Goal: Task Accomplishment & Management: Complete application form

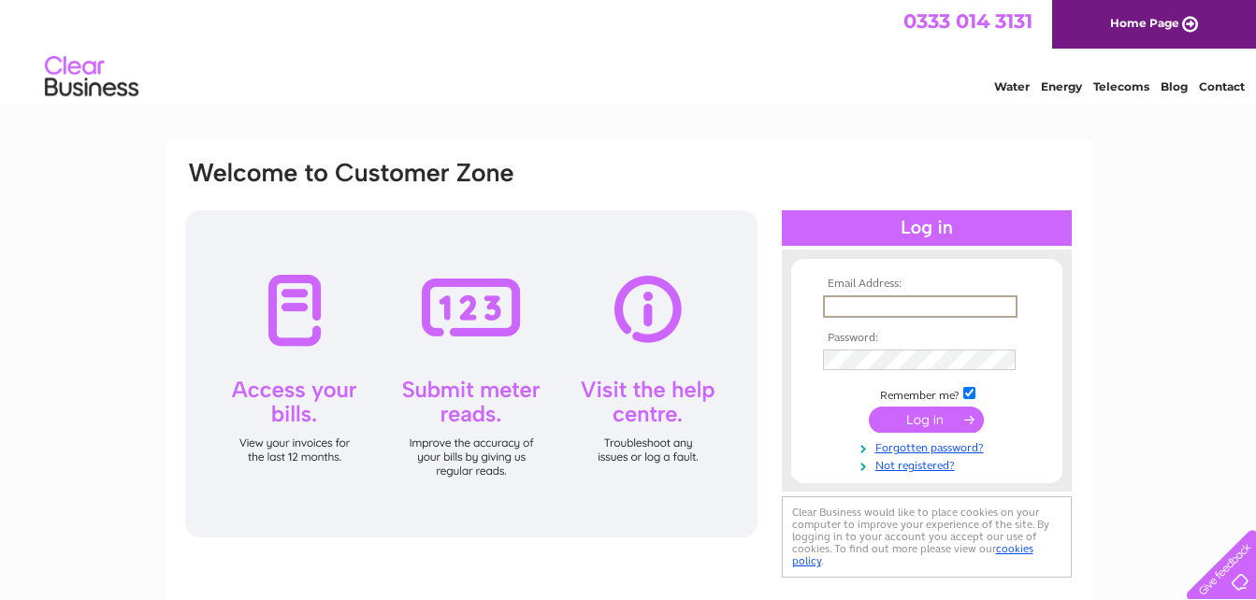
click at [855, 298] on input "text" at bounding box center [920, 307] width 195 height 22
type input "[EMAIL_ADDRESS][DOMAIN_NAME]"
click at [935, 416] on input "submit" at bounding box center [926, 418] width 115 height 26
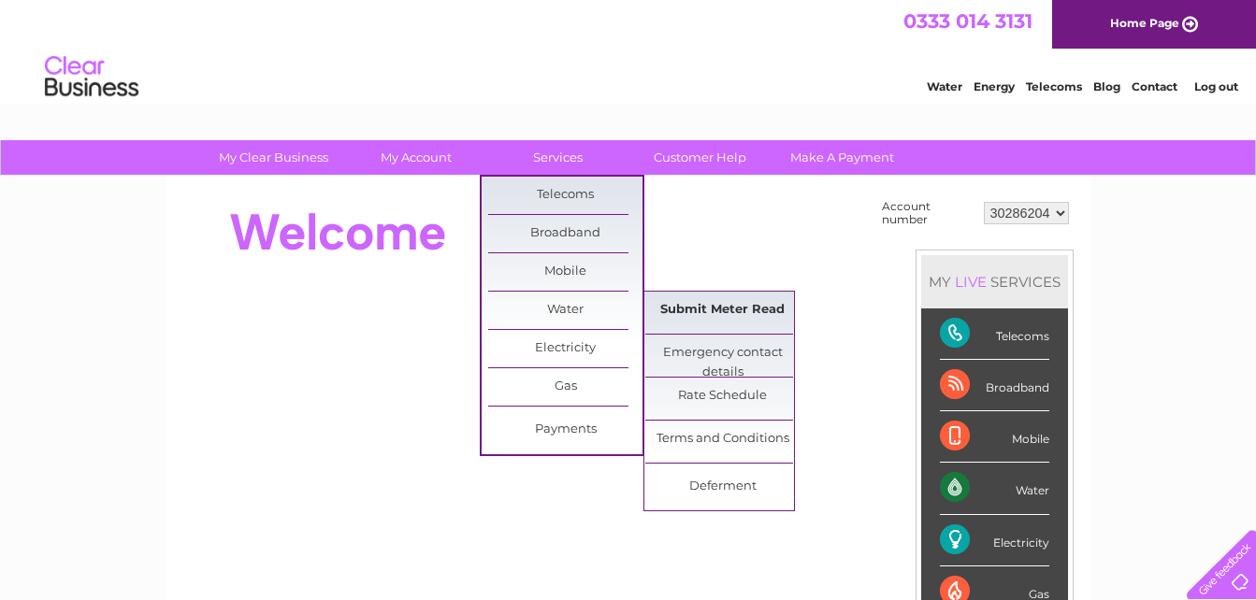
click at [681, 307] on link "Submit Meter Read" at bounding box center [722, 310] width 154 height 37
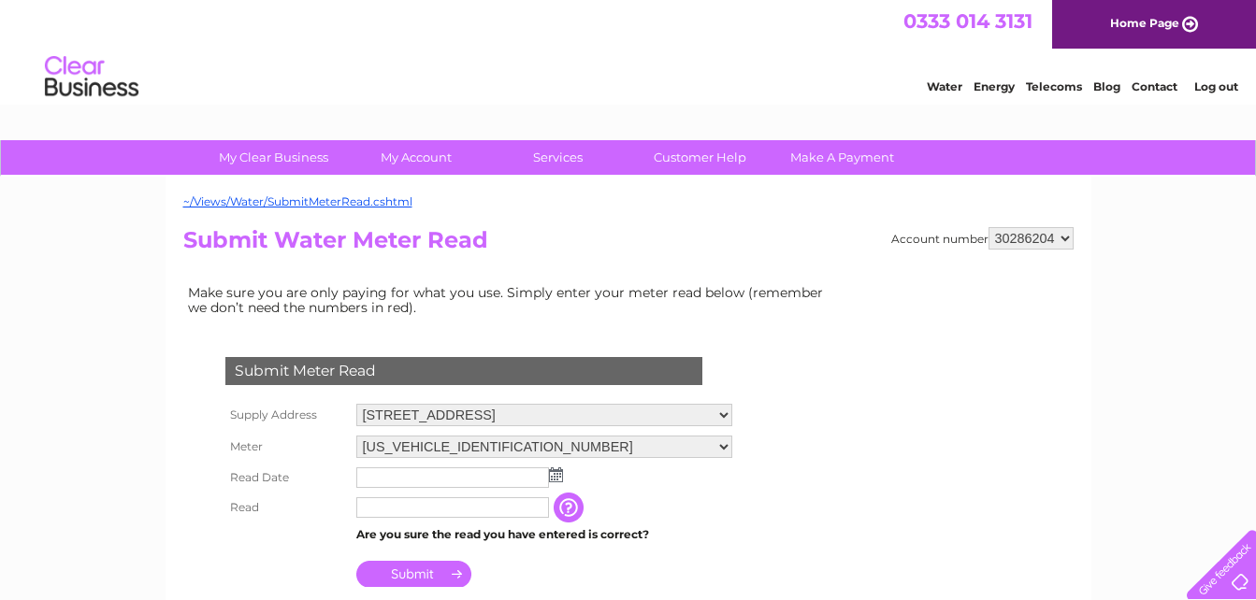
click at [558, 471] on img at bounding box center [556, 475] width 14 height 15
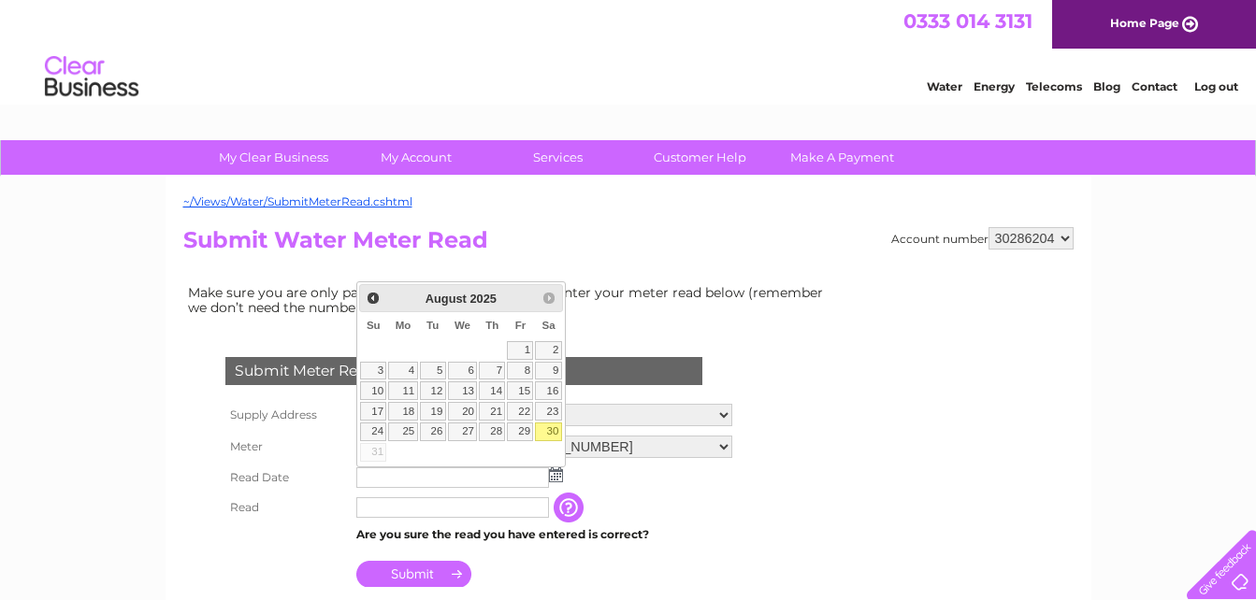
click at [546, 428] on link "30" at bounding box center [548, 432] width 26 height 19
type input "[DATE]"
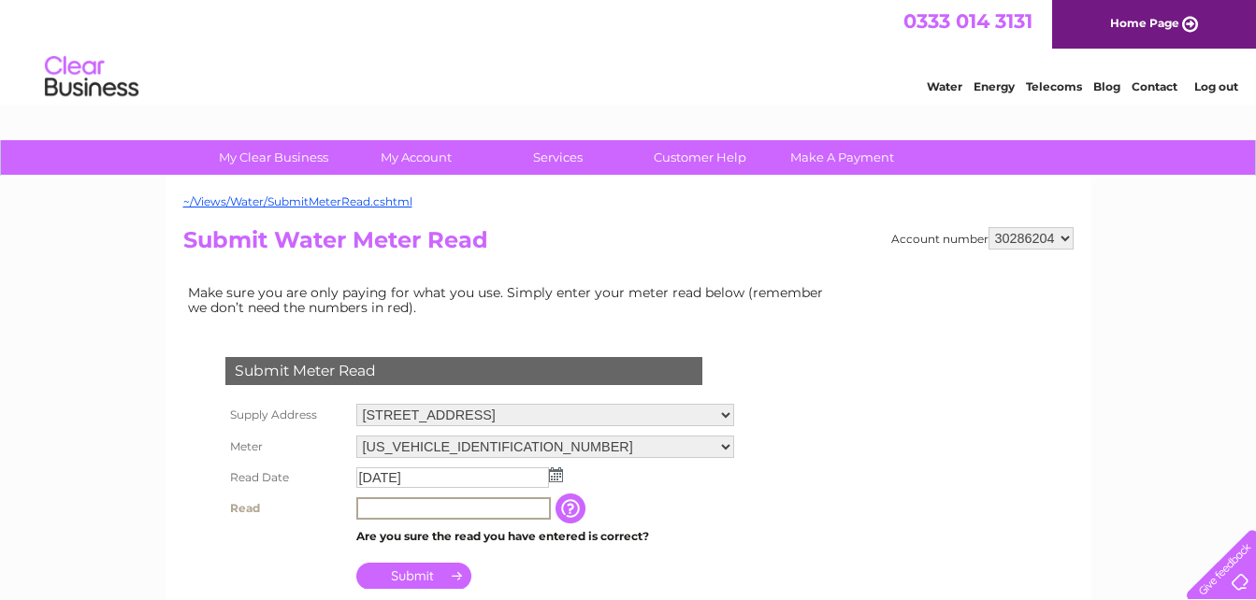
click at [436, 499] on input "text" at bounding box center [453, 509] width 195 height 22
type input "1096"
click at [413, 571] on input "Submit" at bounding box center [413, 574] width 115 height 26
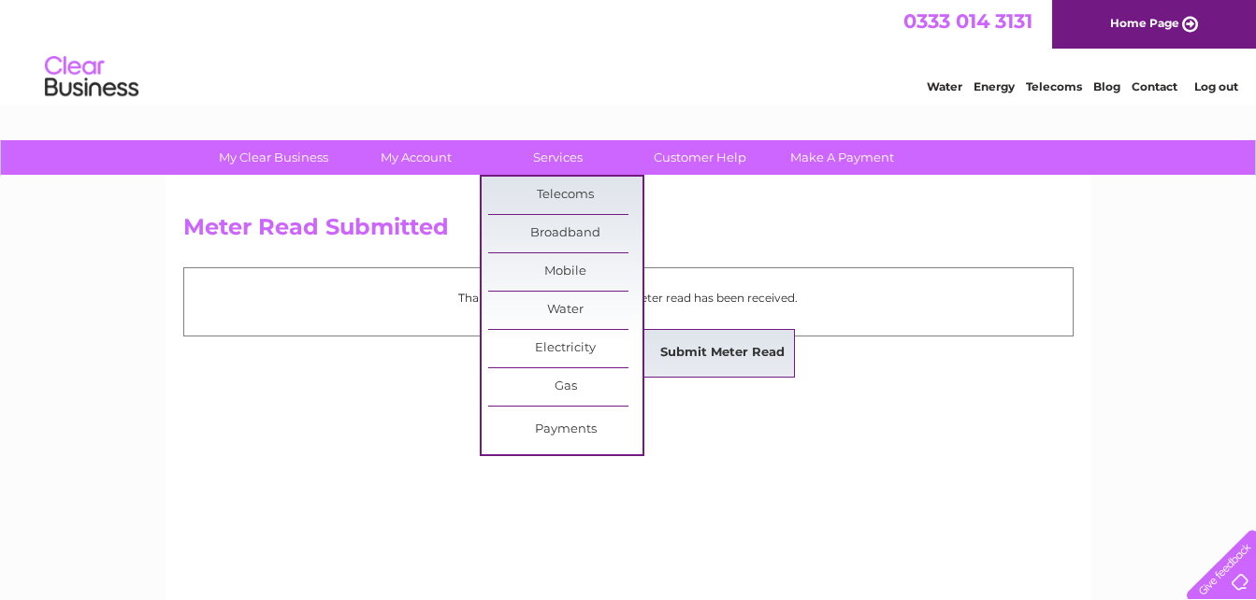
click at [708, 345] on link "Submit Meter Read" at bounding box center [722, 353] width 154 height 37
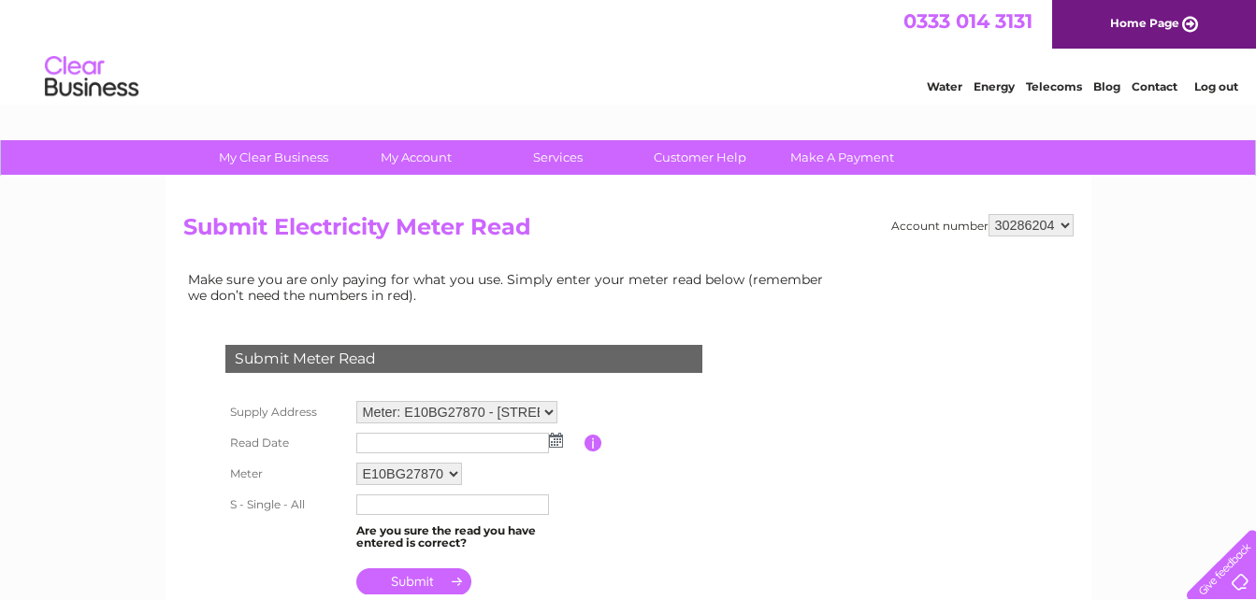
click at [557, 441] on img at bounding box center [556, 440] width 14 height 15
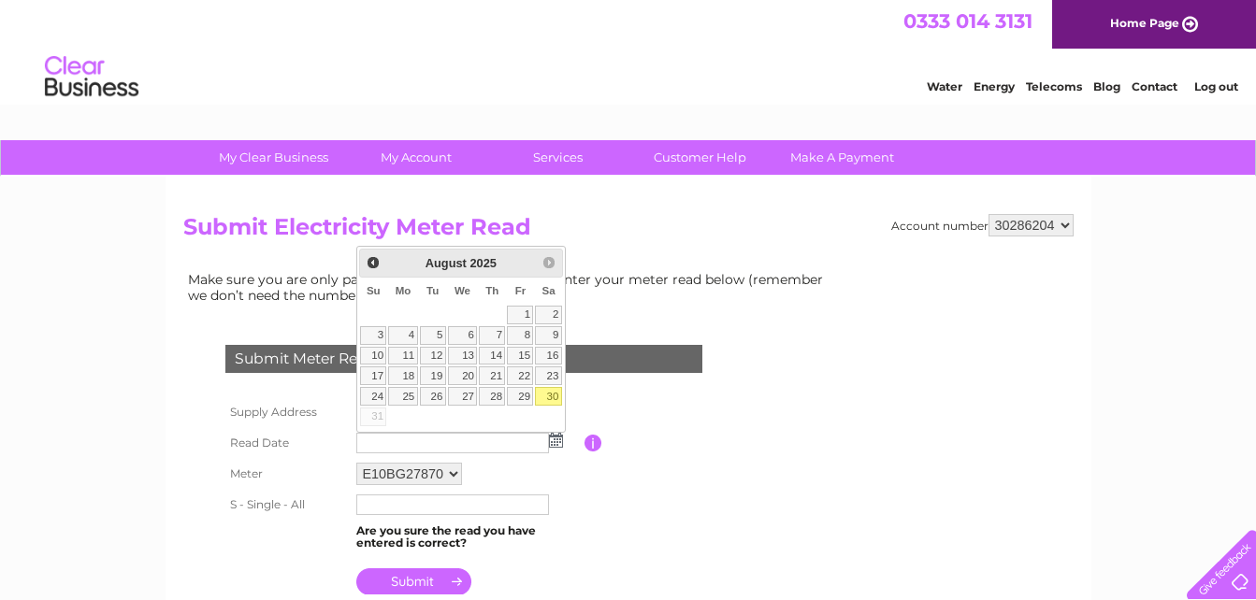
click at [550, 395] on link "30" at bounding box center [548, 396] width 26 height 19
type input "2025/08/30"
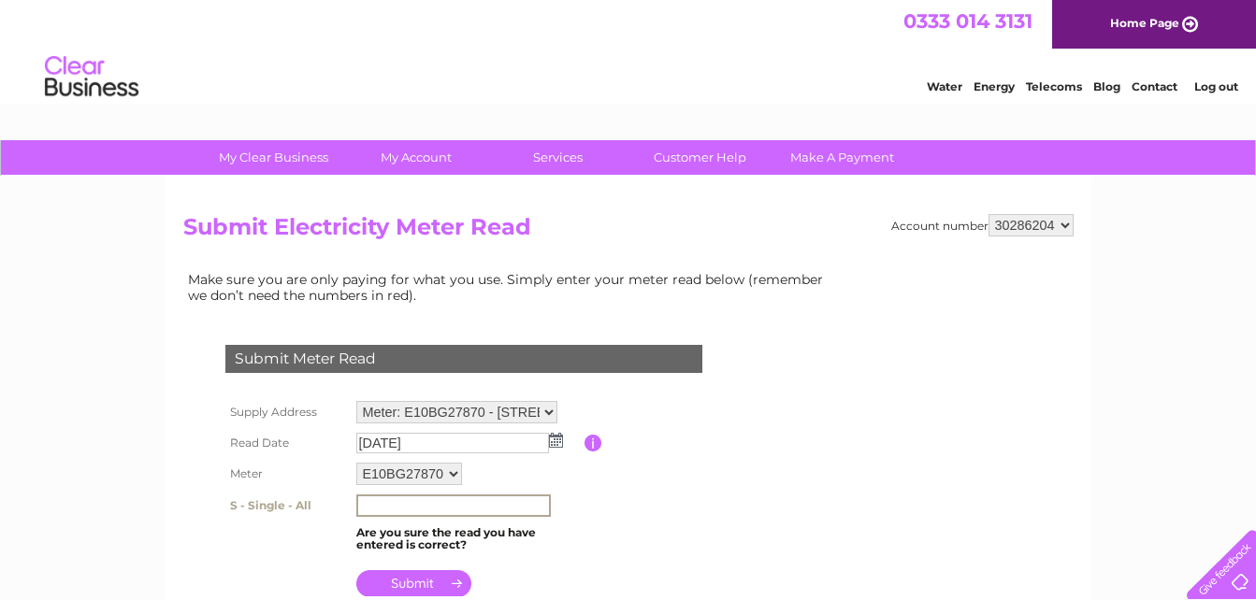
click at [426, 503] on input "text" at bounding box center [453, 506] width 195 height 22
type input "332321"
click at [410, 587] on input "submit" at bounding box center [413, 582] width 115 height 26
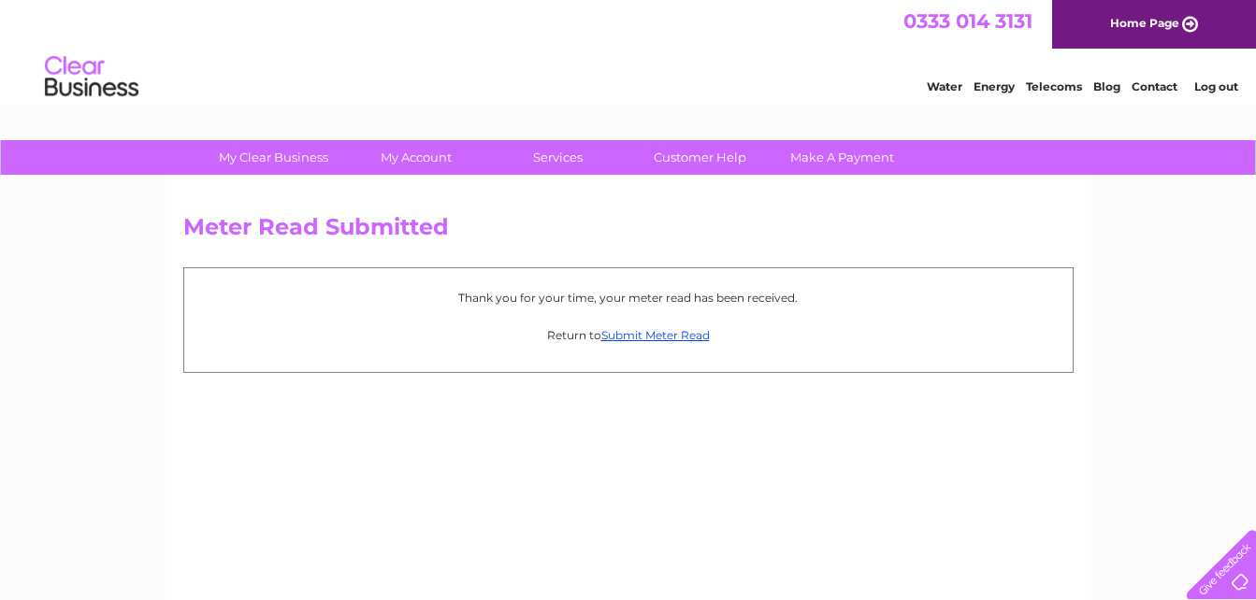
click at [1147, 23] on link "Home Page" at bounding box center [1154, 24] width 204 height 49
